Goal: Information Seeking & Learning: Learn about a topic

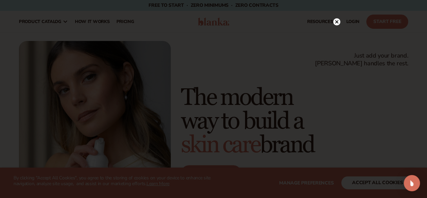
click at [335, 22] on circle at bounding box center [336, 21] width 7 height 7
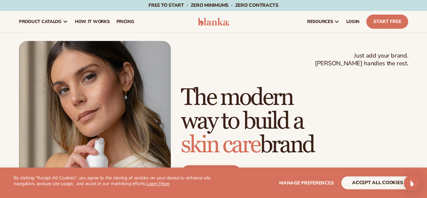
click at [211, 22] on img at bounding box center [214, 22] width 32 height 8
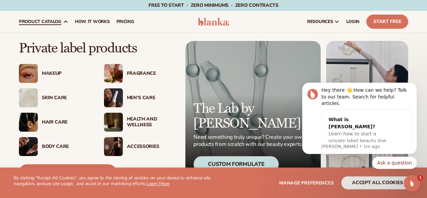
click at [138, 72] on div "Fragrance" at bounding box center [151, 74] width 49 height 6
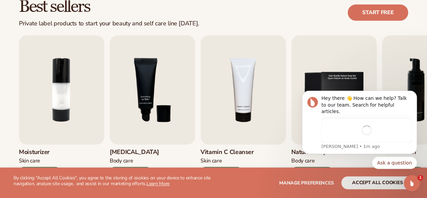
scroll to position [203, 0]
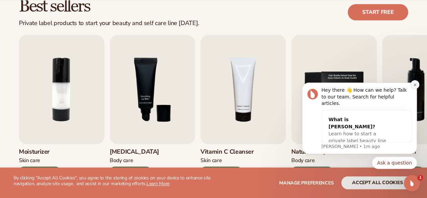
click at [415, 86] on icon "Dismiss notification" at bounding box center [415, 85] width 4 height 4
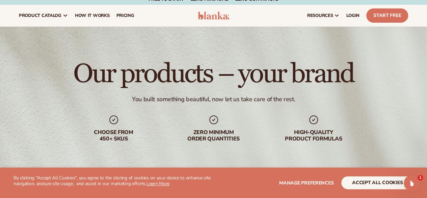
scroll to position [0, 0]
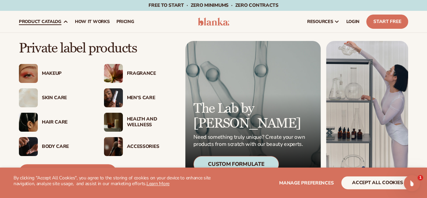
click at [114, 74] on img at bounding box center [113, 73] width 19 height 19
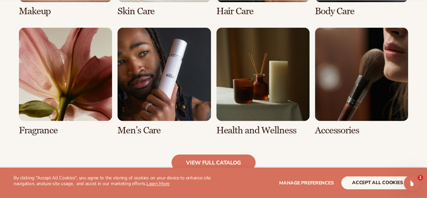
scroll to position [612, 0]
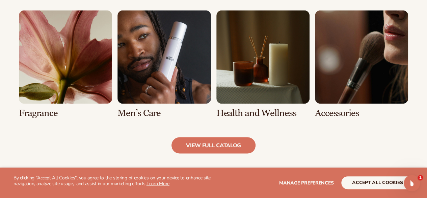
click at [45, 112] on link "5 / 8" at bounding box center [65, 64] width 93 height 108
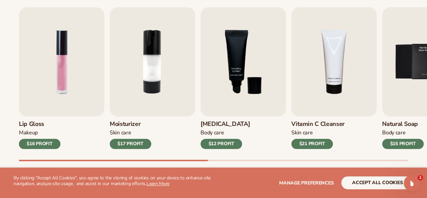
scroll to position [243, 0]
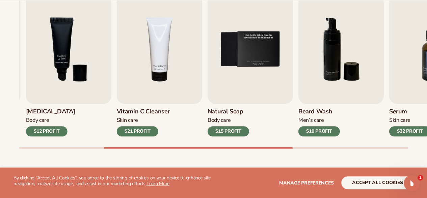
click at [201, 84] on div "Lip Gloss Makeup $16 PROFIT Moisturizer Skin Care $17 PROFIT Lip Balm" at bounding box center [38, 66] width 389 height 142
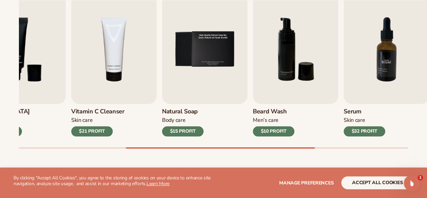
click at [124, 82] on div "Lip Gloss Makeup $16 PROFIT Moisturizer Skin Care $17 PROFIT Lip Balm Body Care…" at bounding box center [223, 72] width 408 height 154
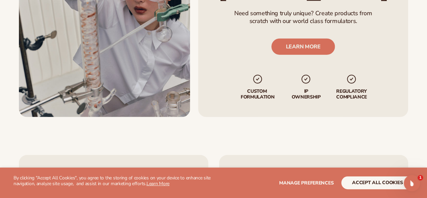
scroll to position [885, 0]
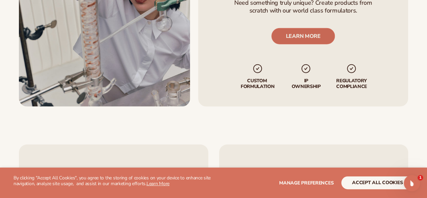
click at [314, 36] on link "LEARN MORE" at bounding box center [304, 36] width 64 height 16
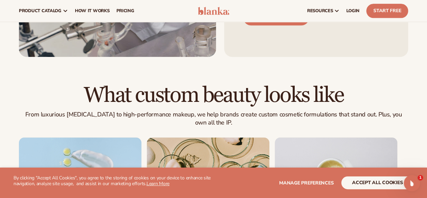
scroll to position [338, 0]
